Goal: Information Seeking & Learning: Learn about a topic

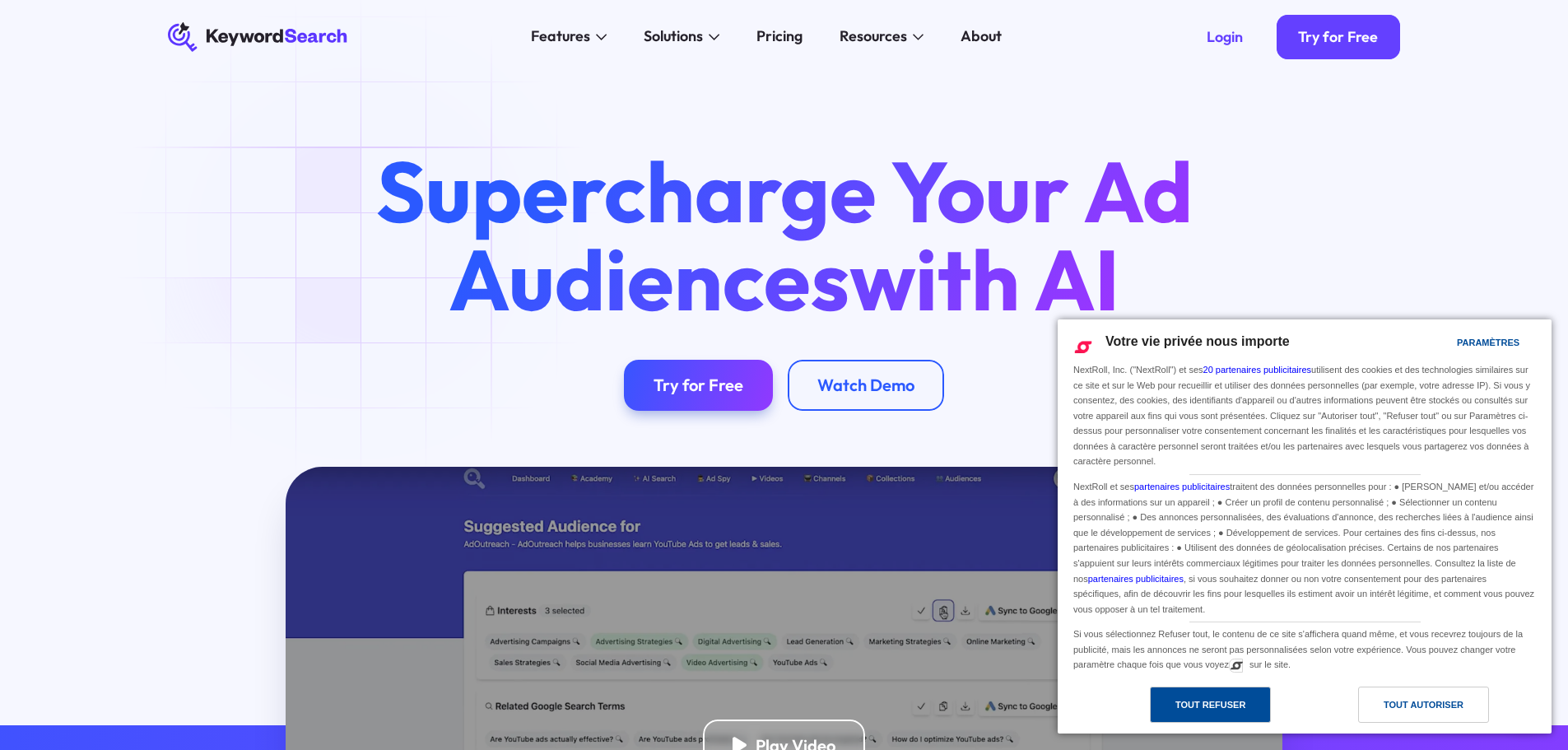
click at [1237, 702] on div "Tout refuser" at bounding box center [1210, 704] width 70 height 18
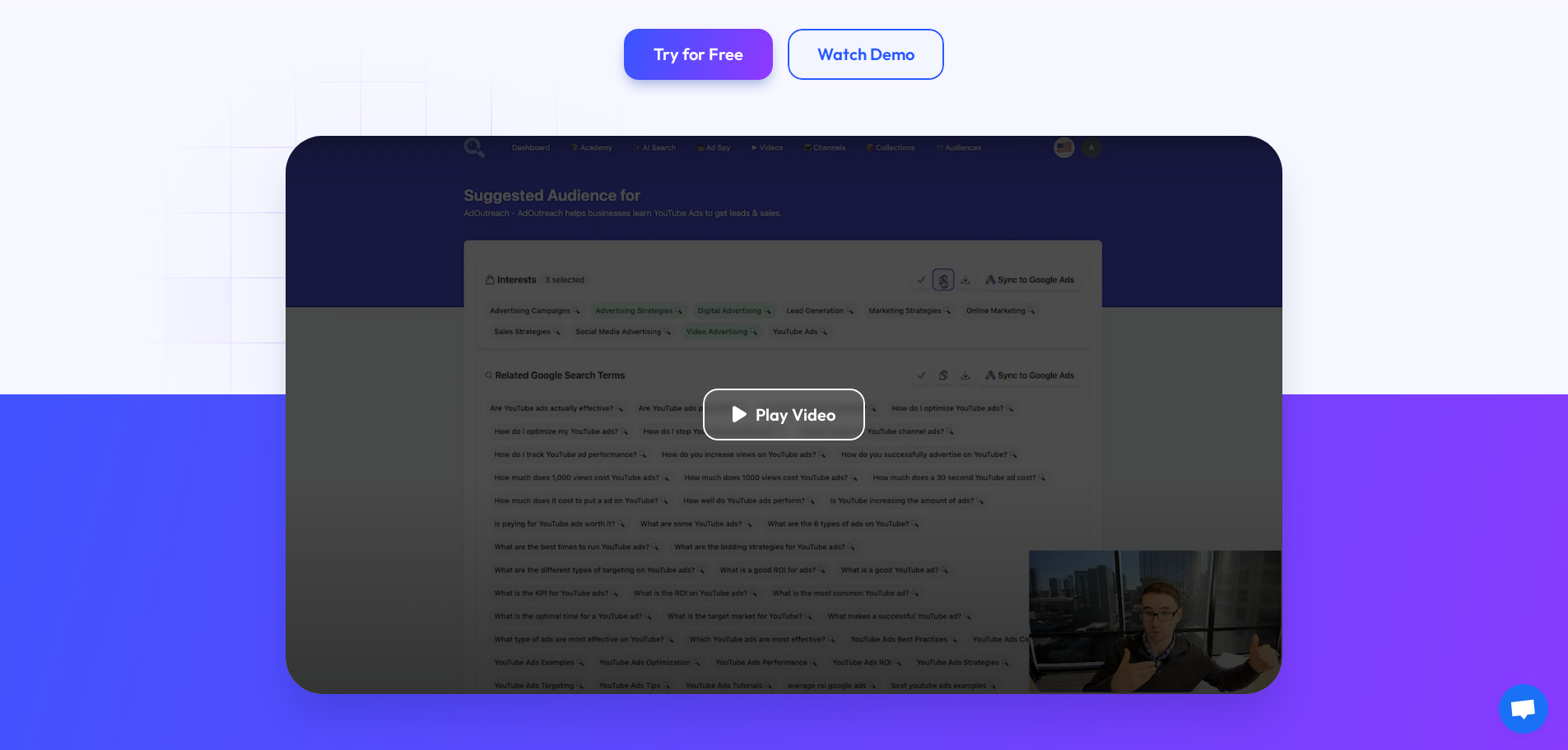
scroll to position [165, 0]
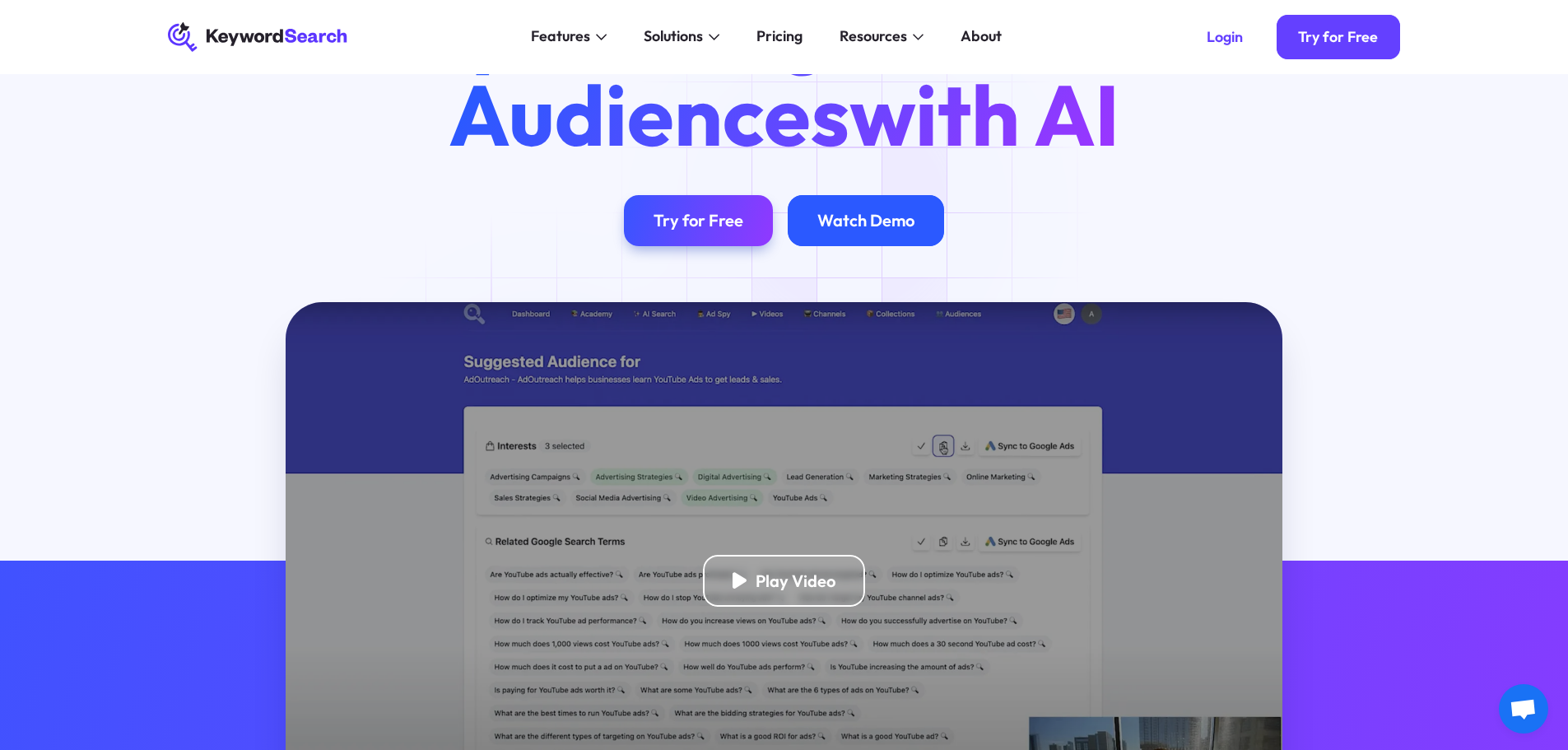
click at [857, 210] on div "Watch Demo" at bounding box center [866, 221] width 156 height 52
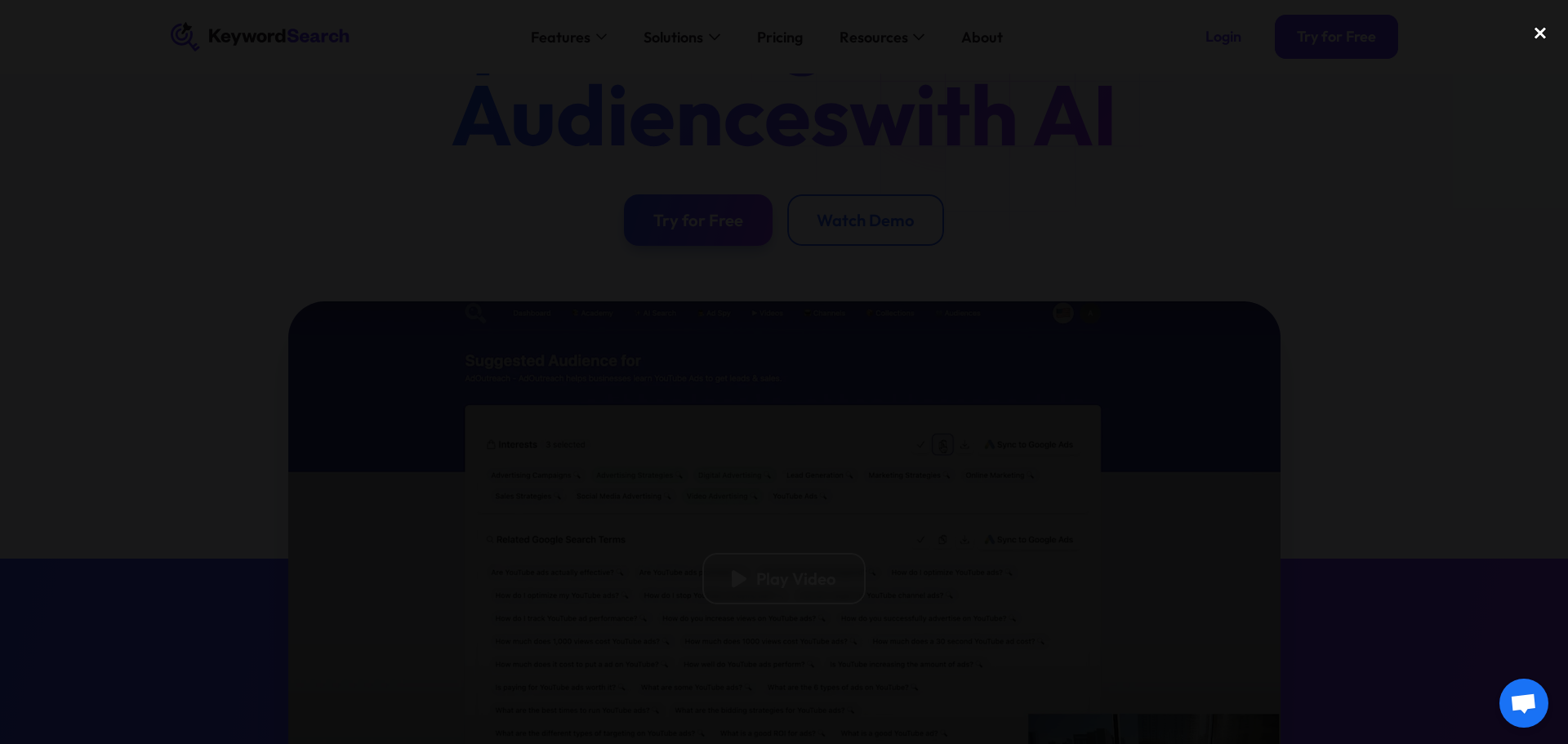
click at [1542, 30] on div "close lightbox" at bounding box center [1540, 32] width 55 height 36
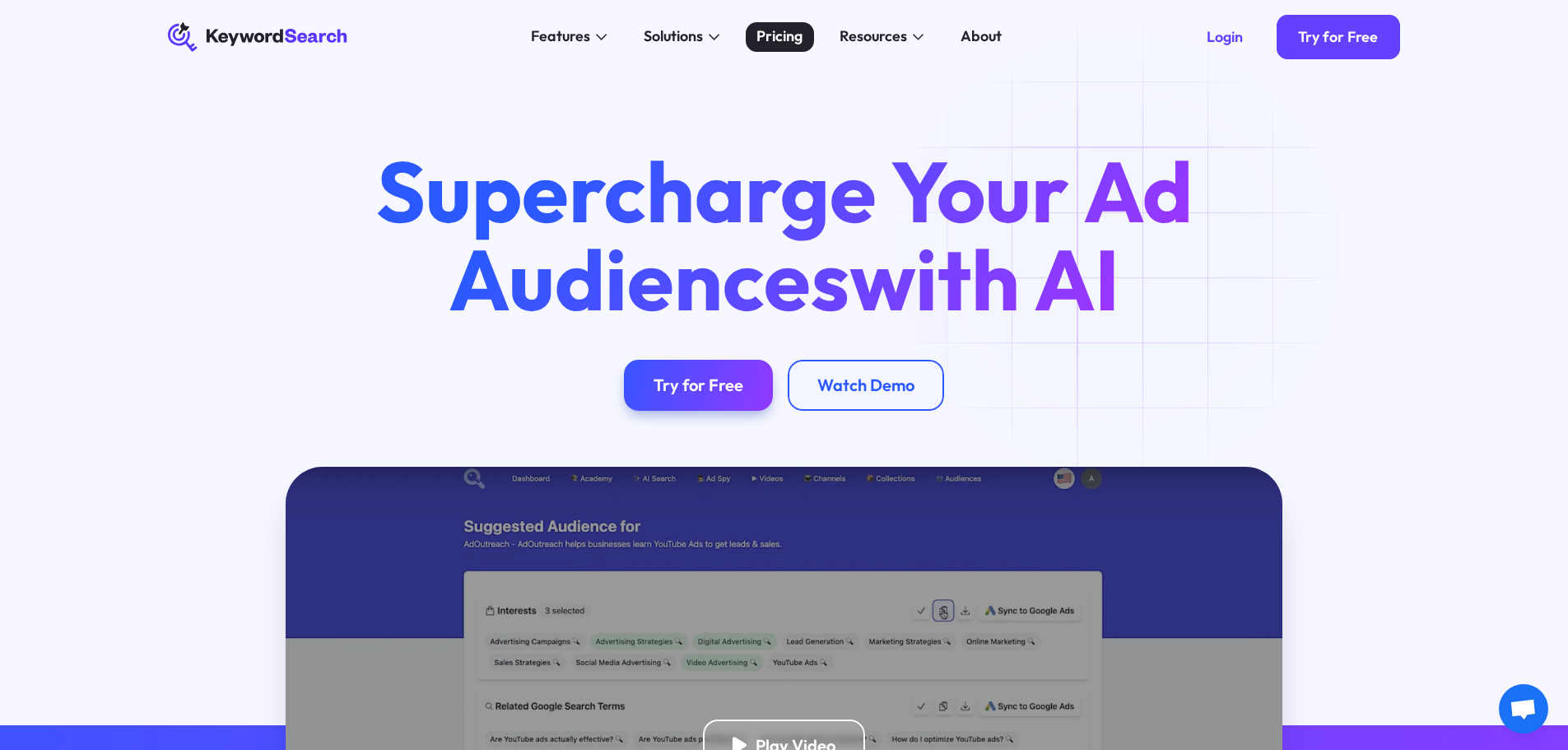
click at [799, 47] on div "Pricing" at bounding box center [780, 37] width 46 height 22
